Goal: Book appointment/travel/reservation

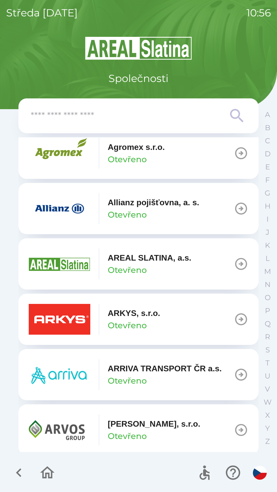
scroll to position [146, 0]
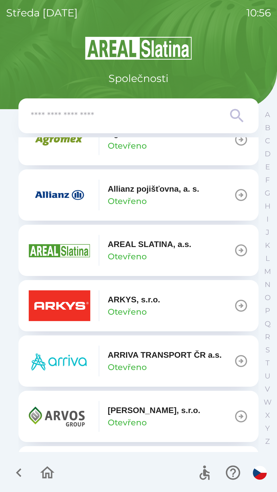
click at [124, 412] on p "[PERSON_NAME], s.r.o." at bounding box center [154, 410] width 92 height 12
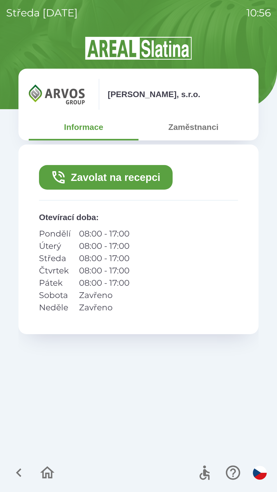
click at [99, 179] on button "Zavolat na recepci" at bounding box center [105, 177] width 133 height 25
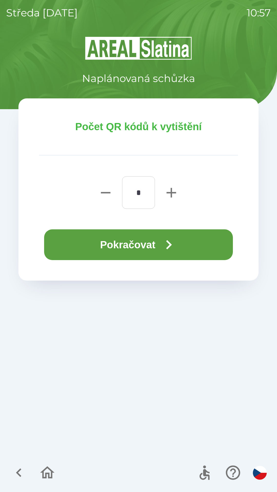
click at [128, 246] on button "Pokračovat" at bounding box center [138, 244] width 189 height 31
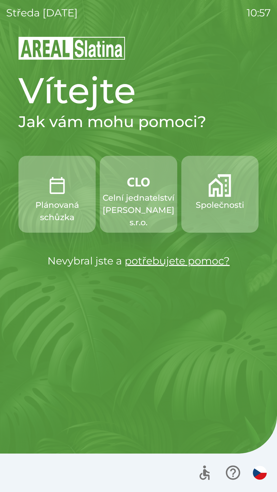
click at [136, 198] on p "Celní jednatelství [PERSON_NAME] s.r.o." at bounding box center [138, 210] width 72 height 37
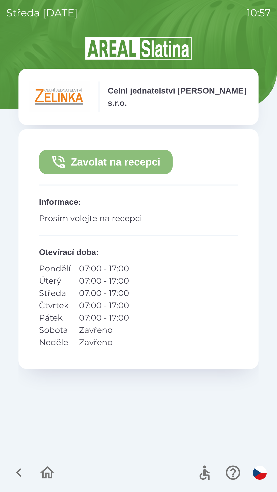
click at [136, 162] on button "Zavolat na recepci" at bounding box center [105, 162] width 133 height 25
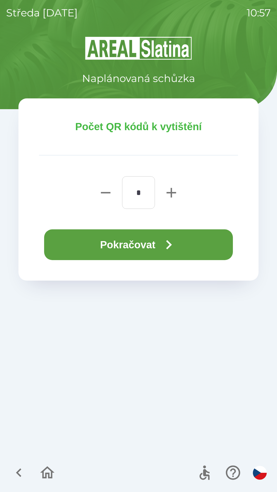
click at [172, 252] on icon "button" at bounding box center [168, 244] width 18 height 18
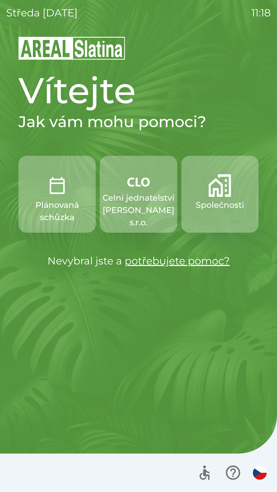
click at [139, 204] on p "Celní jednatelství [PERSON_NAME] s.r.o." at bounding box center [138, 210] width 72 height 37
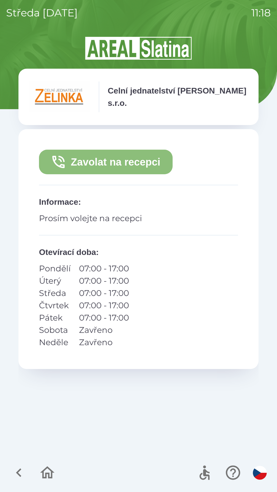
click at [114, 162] on button "Zavolat na recepci" at bounding box center [105, 162] width 133 height 25
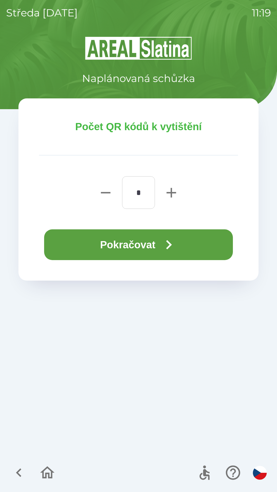
click at [131, 245] on button "Pokračovat" at bounding box center [138, 244] width 189 height 31
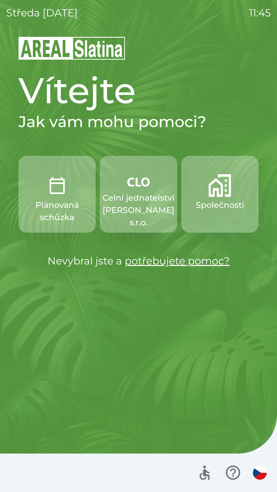
click at [134, 207] on p "Celní jednatelství [PERSON_NAME] s.r.o." at bounding box center [138, 210] width 72 height 37
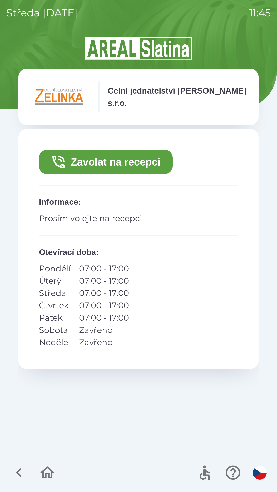
click at [117, 161] on button "Zavolat na recepci" at bounding box center [105, 162] width 133 height 25
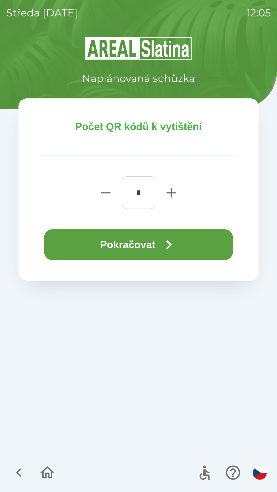
click at [19, 470] on icon "button" at bounding box center [18, 472] width 5 height 9
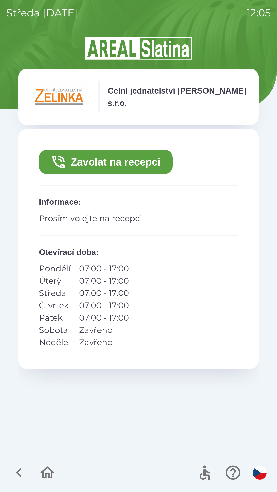
click at [29, 482] on div at bounding box center [33, 472] width 50 height 21
click at [24, 465] on icon "button" at bounding box center [18, 472] width 17 height 17
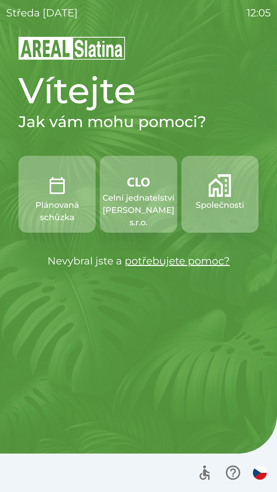
click at [55, 190] on img "button" at bounding box center [57, 185] width 23 height 23
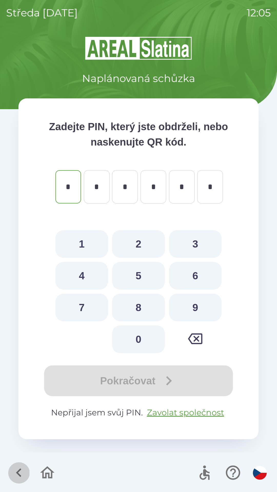
click at [15, 474] on icon "button" at bounding box center [18, 472] width 17 height 17
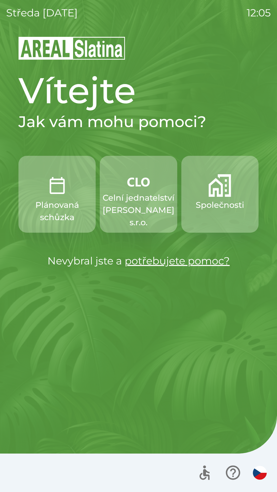
click at [209, 210] on p "Společnosti" at bounding box center [219, 205] width 48 height 12
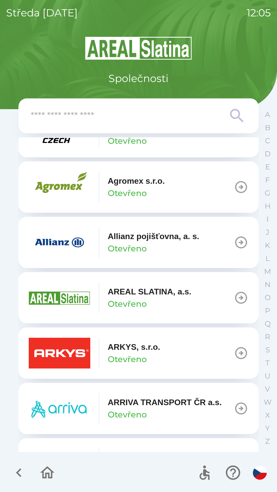
scroll to position [100, 0]
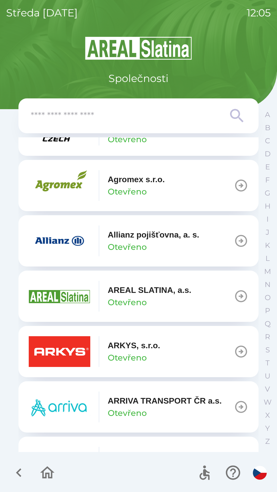
click at [147, 241] on div "Allianz pojišťovna, a. s. Otevřeno" at bounding box center [153, 241] width 91 height 25
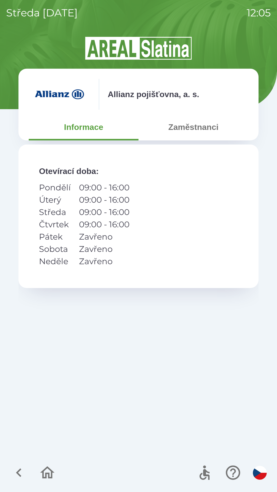
click at [188, 136] on button "Zaměstnanci" at bounding box center [193, 127] width 110 height 18
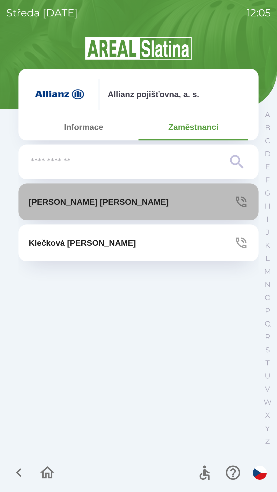
click at [204, 197] on button "[PERSON_NAME]" at bounding box center [138, 201] width 240 height 37
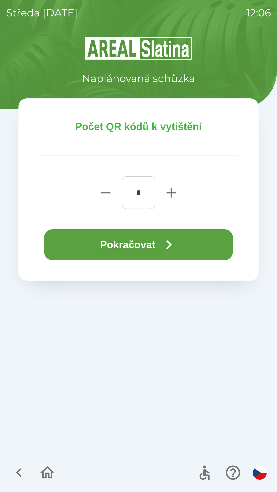
click at [149, 244] on button "Pokračovat" at bounding box center [138, 244] width 189 height 31
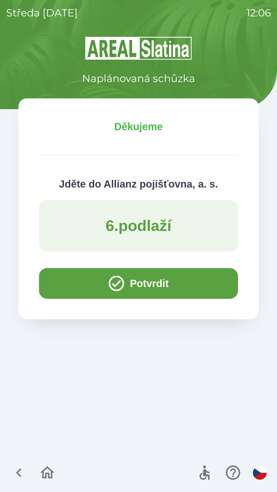
click at [142, 286] on button "Potvrdit" at bounding box center [138, 283] width 199 height 31
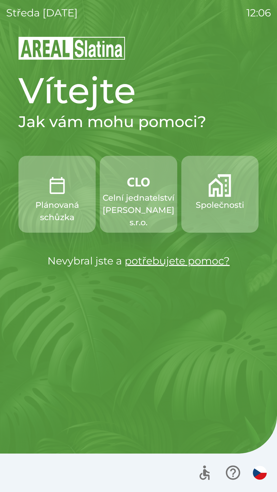
click at [209, 200] on p "Společnosti" at bounding box center [219, 205] width 48 height 12
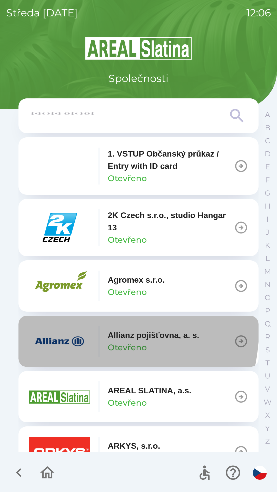
click at [72, 328] on img "button" at bounding box center [59, 341] width 61 height 31
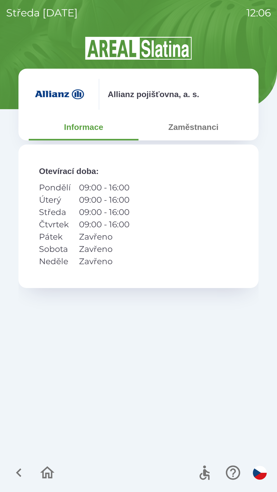
click at [187, 131] on button "Zaměstnanci" at bounding box center [193, 127] width 110 height 18
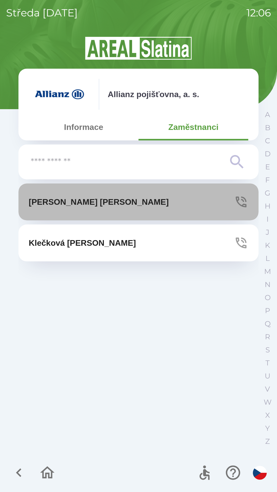
click at [139, 202] on button "[PERSON_NAME]" at bounding box center [138, 201] width 240 height 37
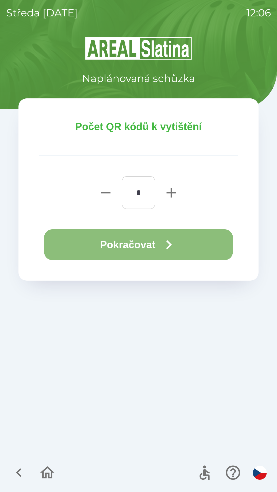
click at [131, 245] on button "Pokračovat" at bounding box center [138, 244] width 189 height 31
